Goal: Task Accomplishment & Management: Manage account settings

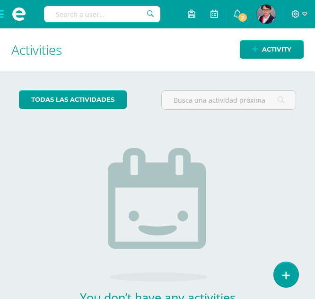
click at [122, 46] on h1 "Activities" at bounding box center [157, 49] width 292 height 43
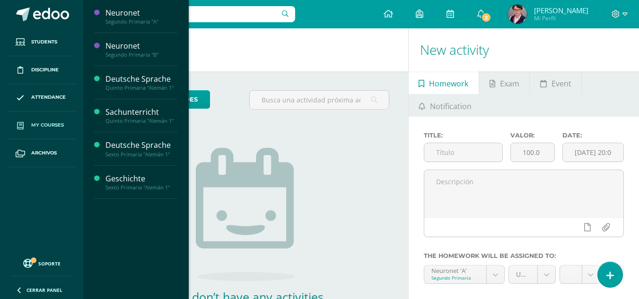
click at [47, 116] on link "My courses" at bounding box center [42, 126] width 68 height 28
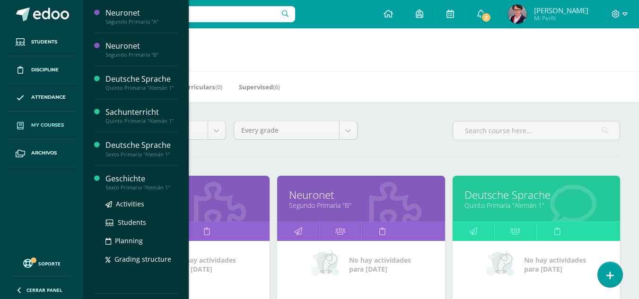
click at [129, 181] on div "Geschichte" at bounding box center [141, 179] width 72 height 11
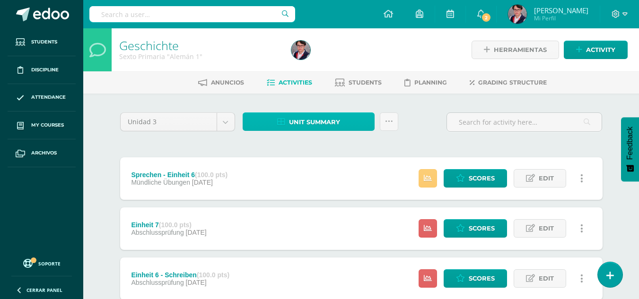
click at [279, 118] on icon at bounding box center [281, 122] width 8 height 8
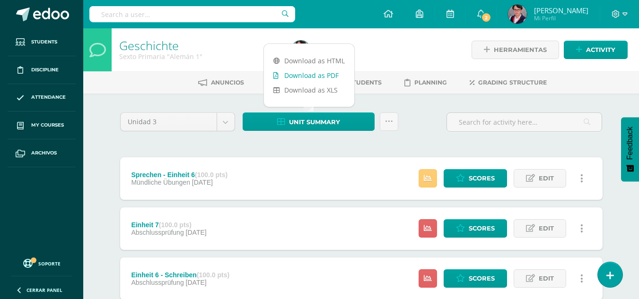
click at [302, 73] on link "Download as PDF" at bounding box center [309, 75] width 90 height 15
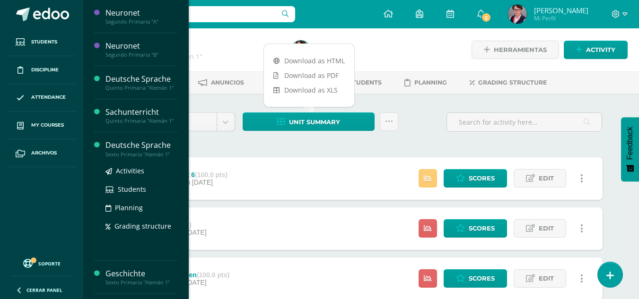
click at [147, 152] on div "Sexto Primaria "Alemán 1"" at bounding box center [141, 154] width 72 height 7
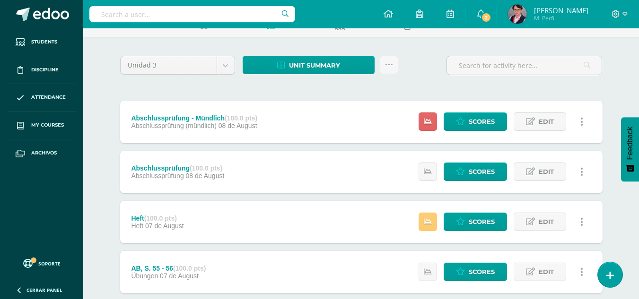
scroll to position [57, 0]
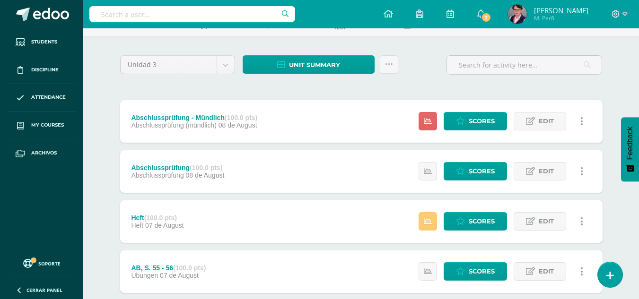
click at [313, 170] on div "Abschlussprüfung (100.0 pts) Abschlussprüfung 08 de August Estatus de Actividad…" at bounding box center [361, 171] width 482 height 43
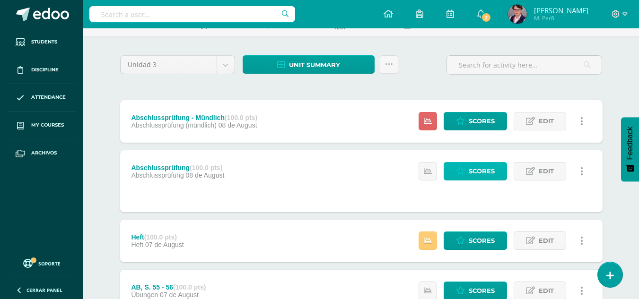
click at [463, 170] on icon at bounding box center [460, 171] width 9 height 8
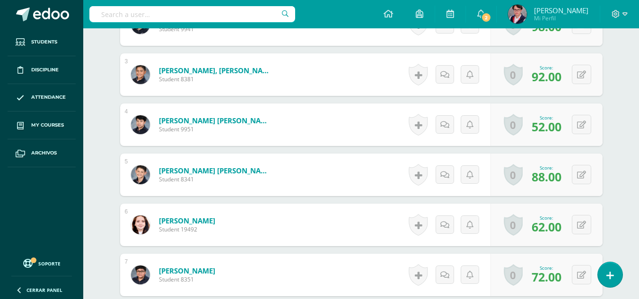
scroll to position [376, 0]
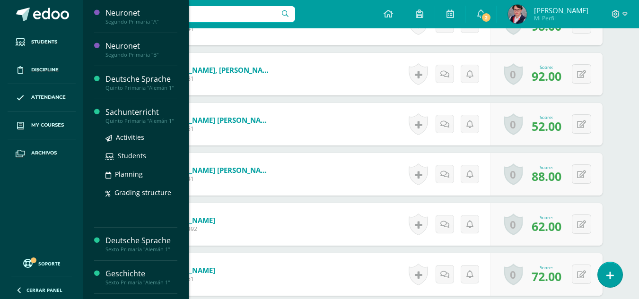
click at [155, 118] on div "Quinto Primaria "Alemán 1"" at bounding box center [141, 121] width 72 height 7
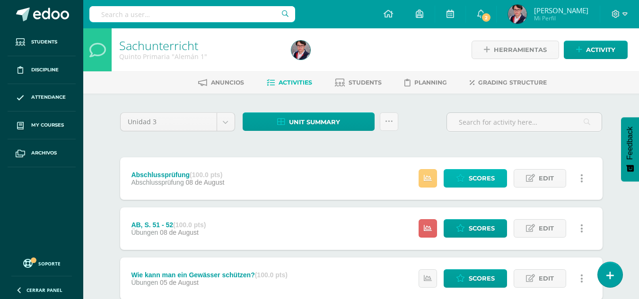
click at [477, 180] on span "Scores" at bounding box center [482, 178] width 26 height 17
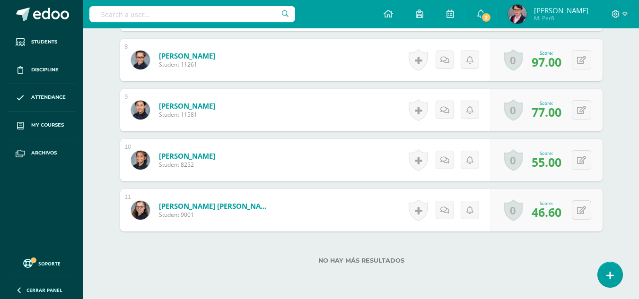
scroll to position [640, 0]
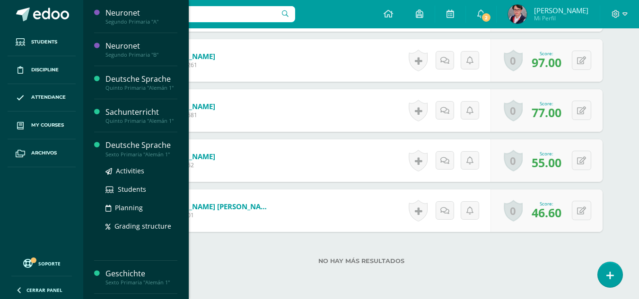
click at [122, 145] on div "Deutsche Sprache" at bounding box center [141, 145] width 72 height 11
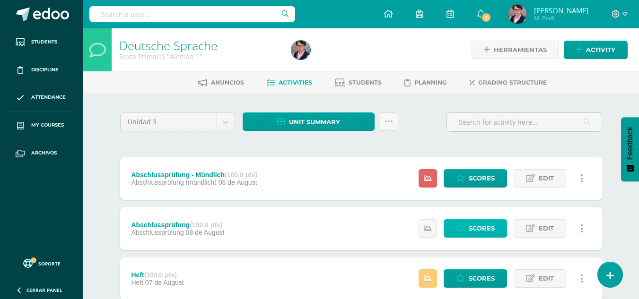
click at [492, 234] on span "Scores" at bounding box center [482, 228] width 26 height 17
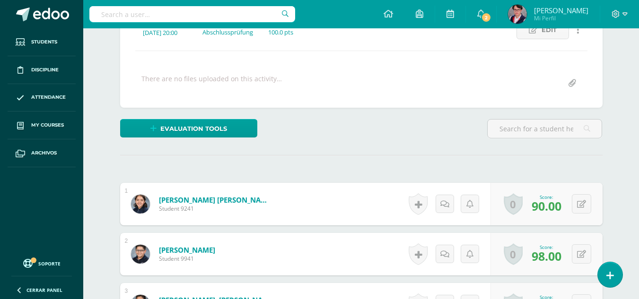
scroll to position [139, 0]
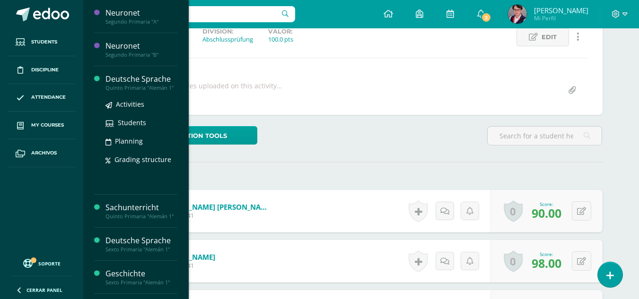
click at [165, 83] on div "Deutsche Sprache" at bounding box center [141, 79] width 72 height 11
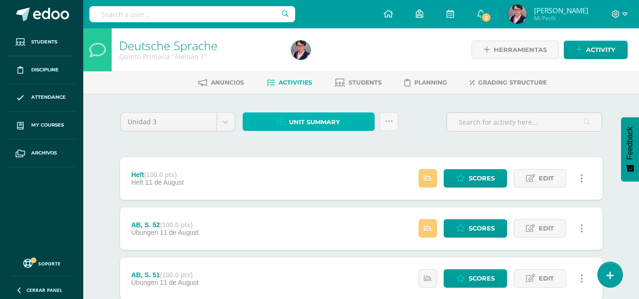
click at [314, 124] on span "Unit summary" at bounding box center [314, 122] width 51 height 17
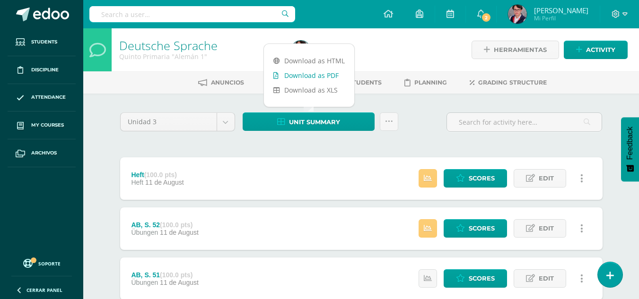
click at [337, 76] on link "Download as PDF" at bounding box center [309, 75] width 90 height 15
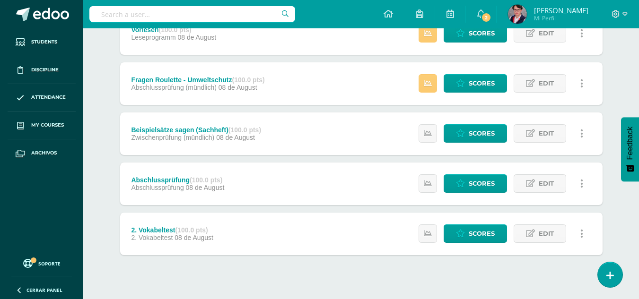
scroll to position [410, 0]
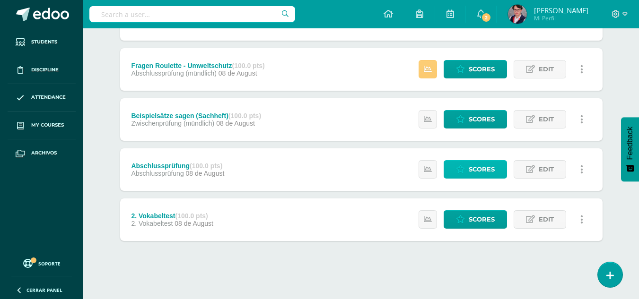
click at [466, 176] on link "Scores" at bounding box center [475, 169] width 63 height 18
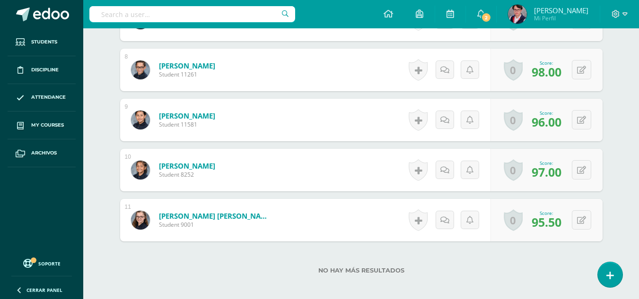
scroll to position [681, 0]
